Goal: Browse casually

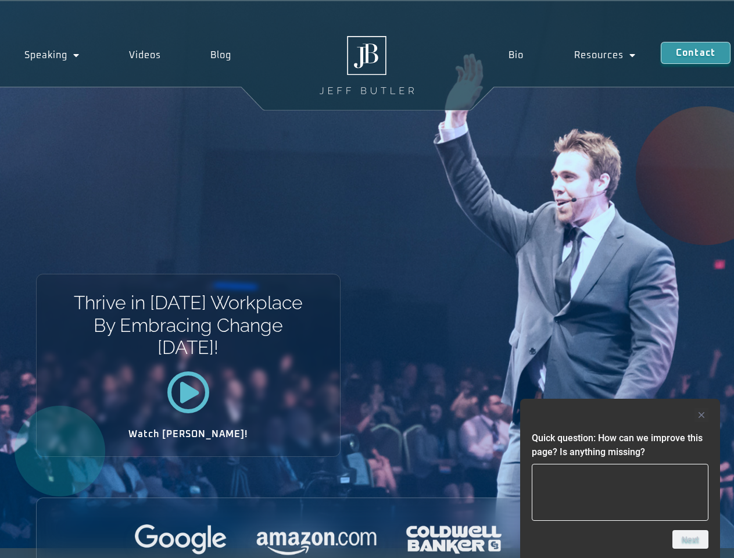
click at [367, 279] on div "Thrive in [DATE] Workplace By Embracing Change [DATE]! Watch [PERSON_NAME]!" at bounding box center [367, 274] width 734 height 547
click at [620, 415] on div at bounding box center [620, 415] width 177 height 14
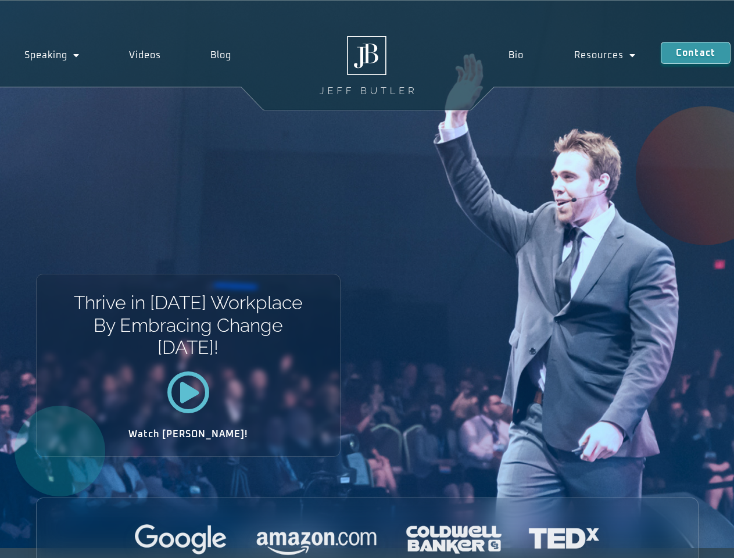
click at [691, 539] on div at bounding box center [368, 540] width 662 height 32
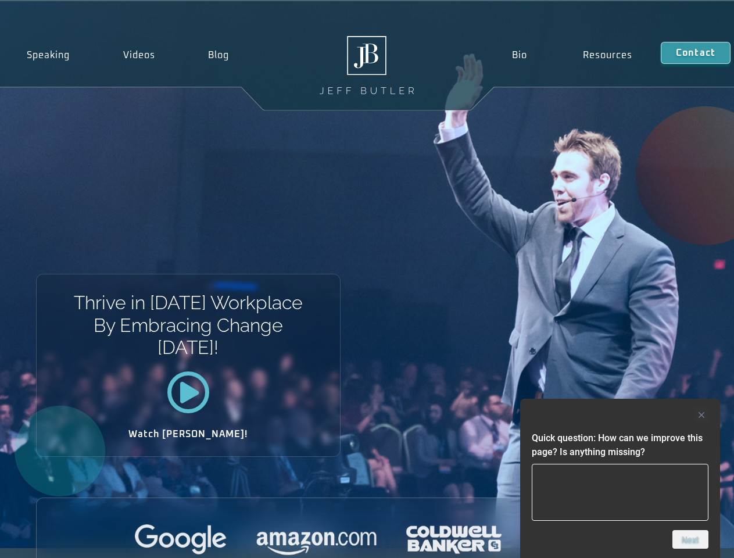
click at [367, 279] on div "Thrive in [DATE] Workplace By Embracing Change [DATE]! Watch [PERSON_NAME]!" at bounding box center [367, 274] width 734 height 547
click at [620, 415] on div at bounding box center [620, 415] width 177 height 14
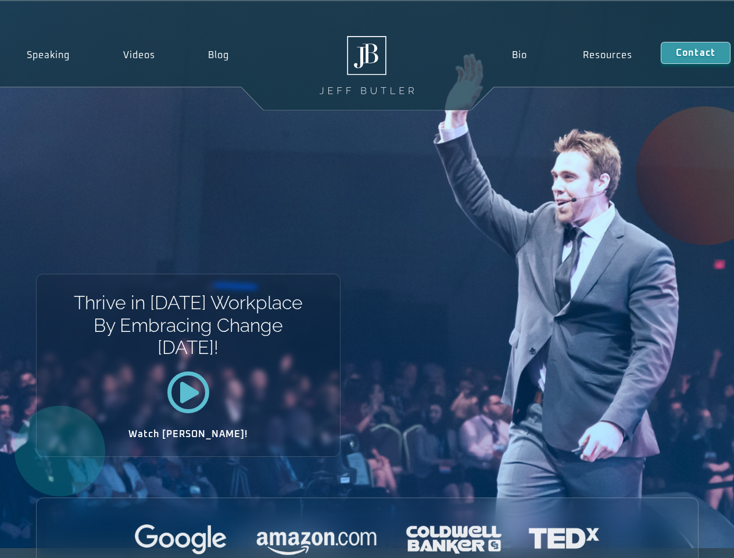
click at [691, 539] on div at bounding box center [368, 540] width 662 height 32
